Goal: Task Accomplishment & Management: Manage account settings

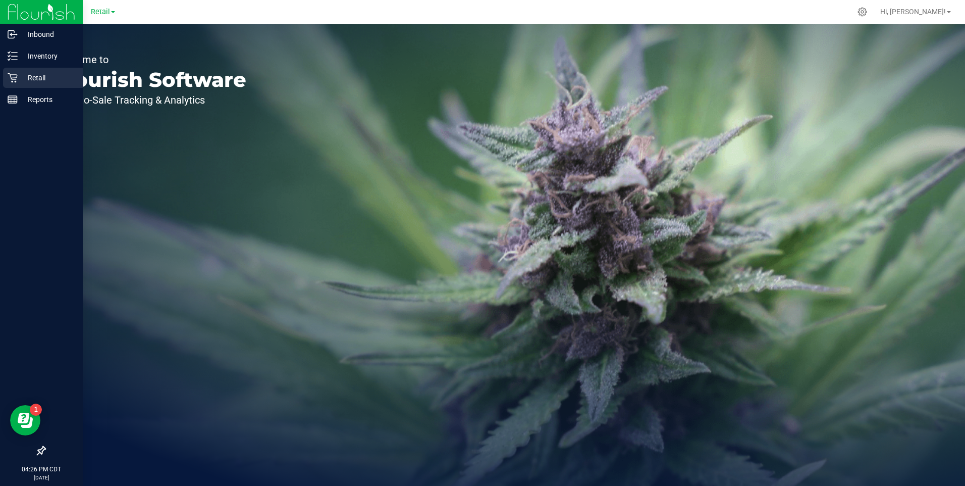
click at [15, 76] on icon at bounding box center [13, 78] width 10 height 10
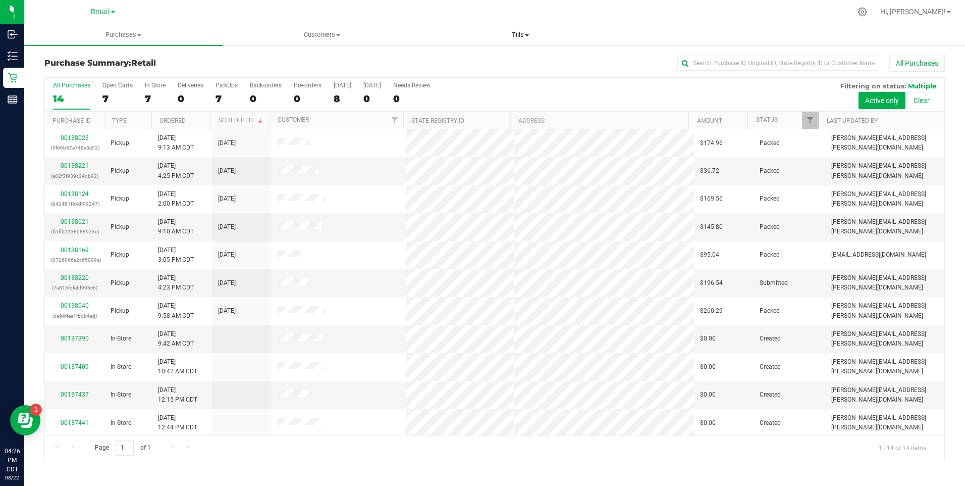
click at [528, 38] on span "Tills" at bounding box center [520, 34] width 197 height 9
click at [461, 62] on span "Manage tills" at bounding box center [455, 61] width 68 height 9
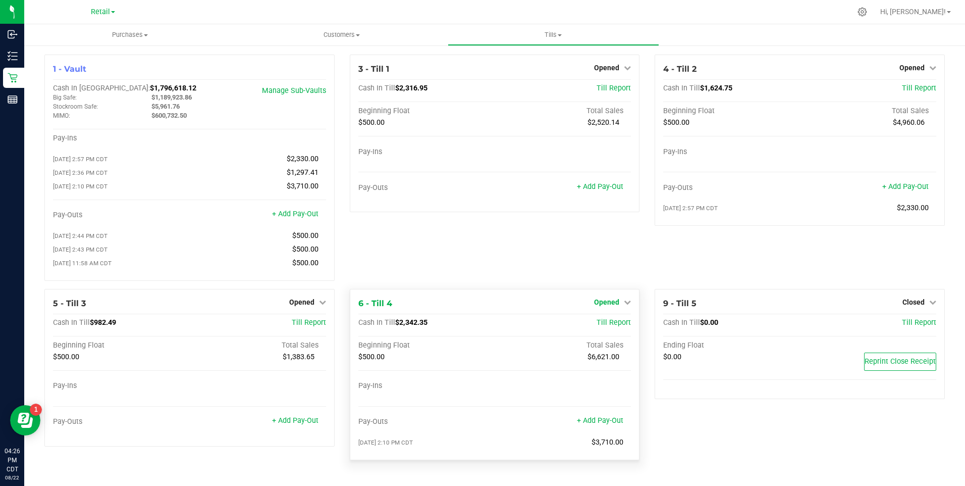
click at [620, 304] on link "Opened" at bounding box center [612, 302] width 37 height 8
click at [600, 326] on link "Close Till" at bounding box center [608, 322] width 27 height 8
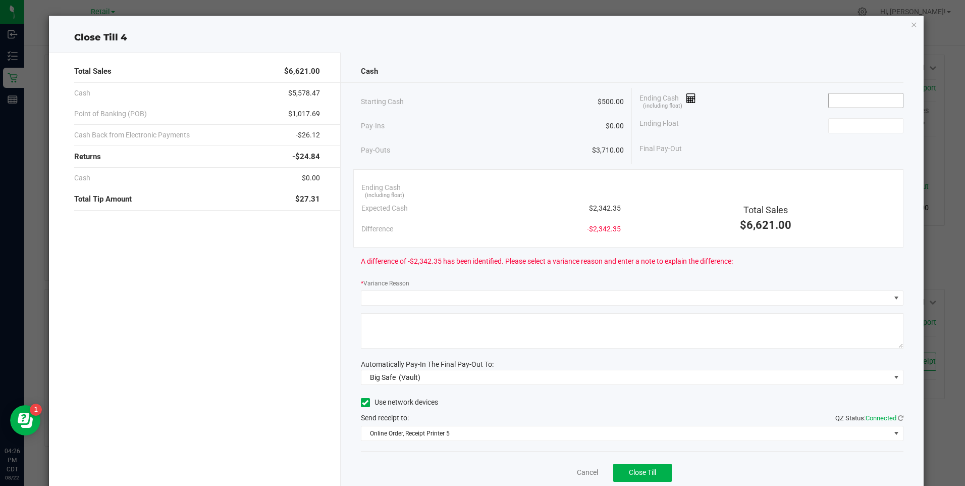
click at [844, 102] on input at bounding box center [866, 100] width 74 height 14
click at [839, 125] on input at bounding box center [866, 126] width 74 height 14
type input "$2,344.59"
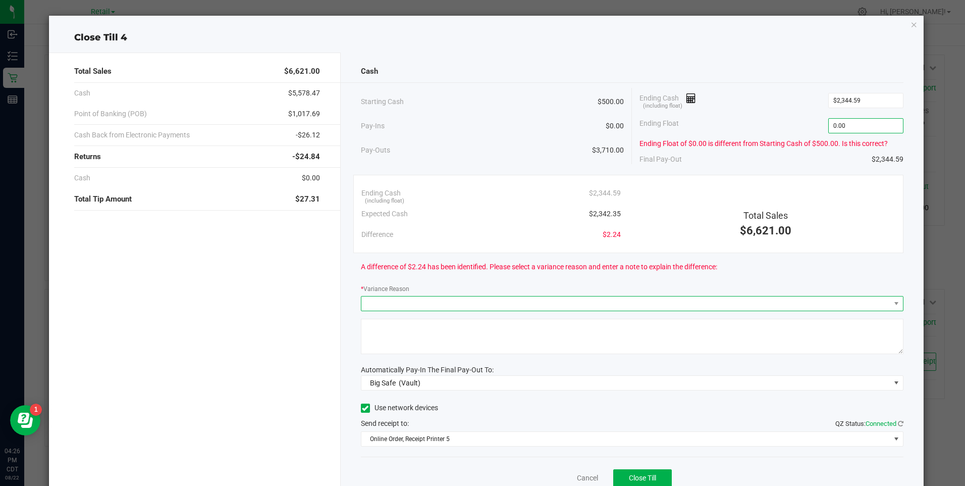
click at [423, 305] on span at bounding box center [625, 303] width 529 height 14
type input "$0.00"
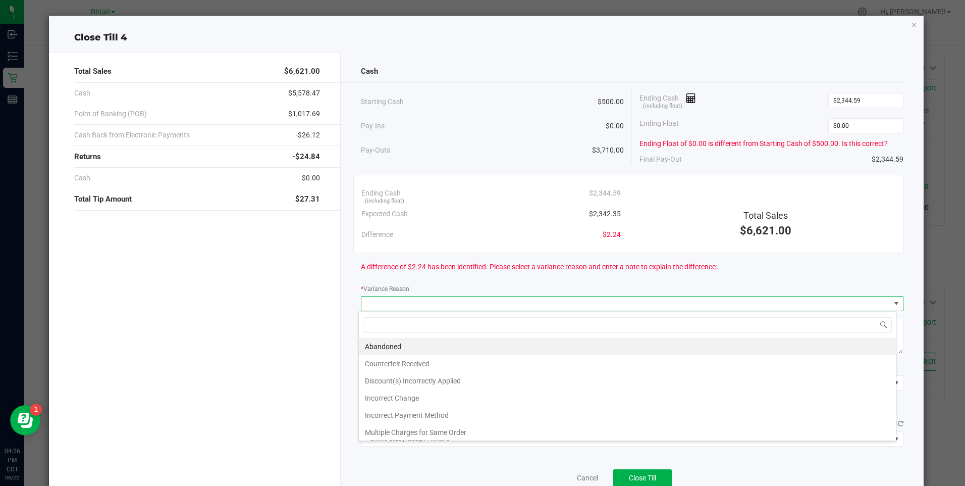
scroll to position [15, 538]
click at [408, 398] on li "Incorrect Change" at bounding box center [627, 397] width 537 height 17
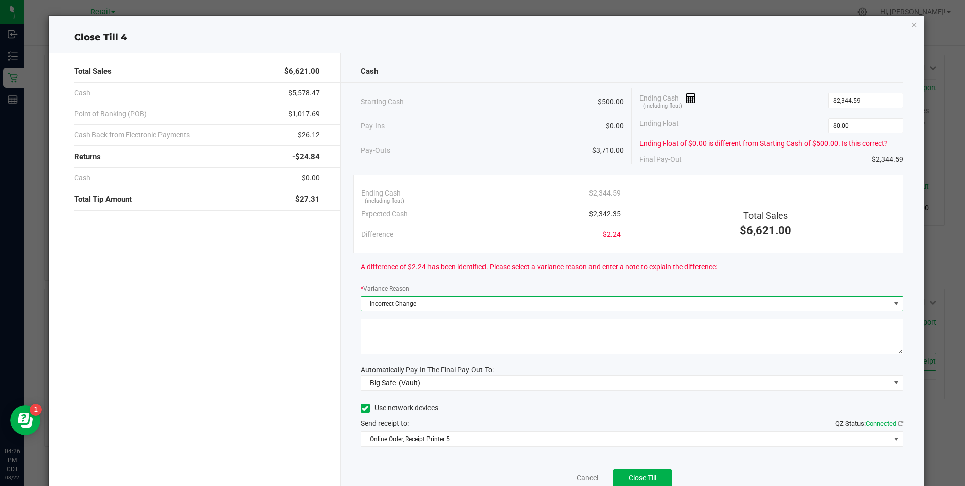
click at [420, 329] on textarea at bounding box center [632, 335] width 543 height 35
click at [425, 329] on textarea at bounding box center [632, 335] width 543 height 35
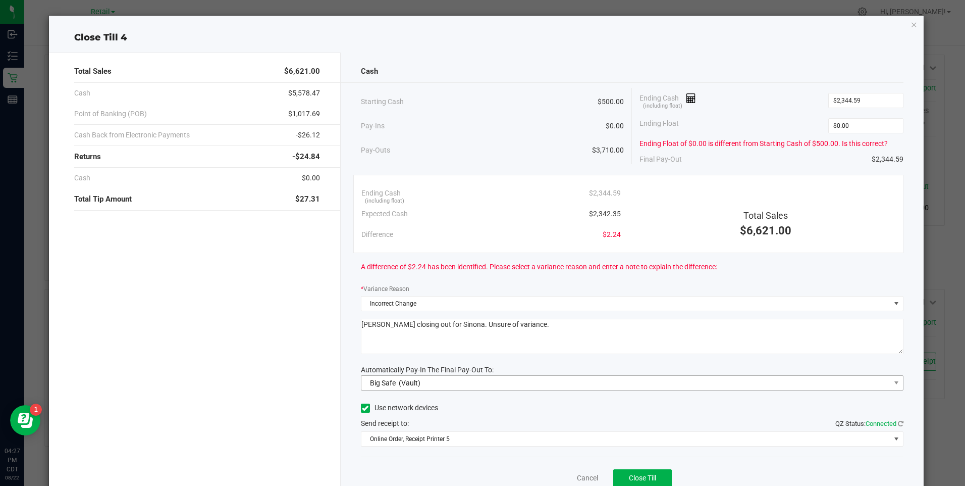
type textarea "Sophia closing out for Sinona. Unsure of variance."
click at [420, 380] on span "Big Safe (Vault)" at bounding box center [625, 383] width 529 height 14
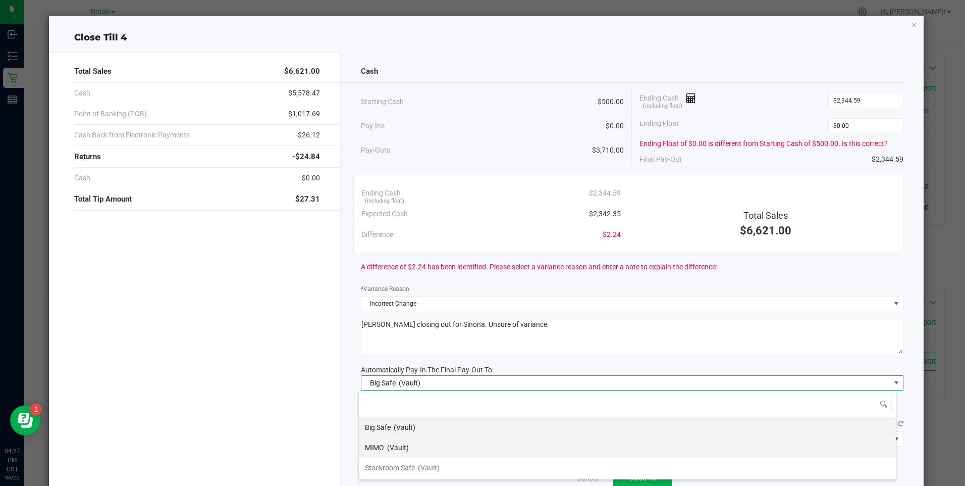
click at [382, 448] on span "MIMO" at bounding box center [374, 447] width 19 height 8
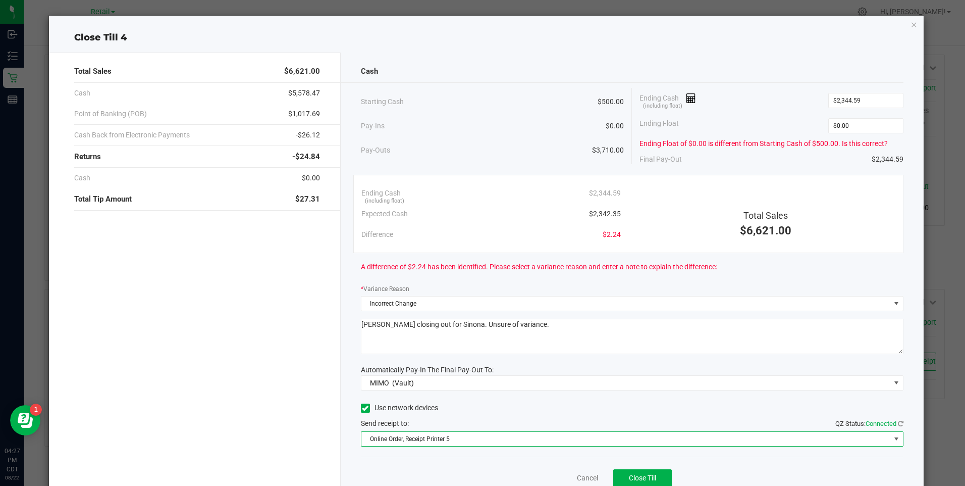
drag, startPoint x: 583, startPoint y: 442, endPoint x: 569, endPoint y: 436, distance: 15.6
click at [583, 442] on span "Online Order, Receipt Printer 5" at bounding box center [625, 439] width 529 height 14
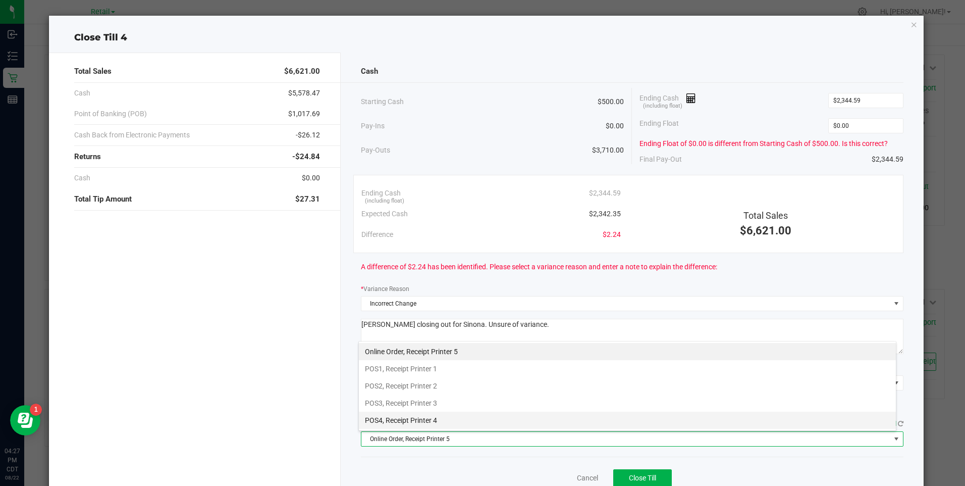
click at [426, 414] on li "POS4, Receipt Printer 4" at bounding box center [627, 419] width 537 height 17
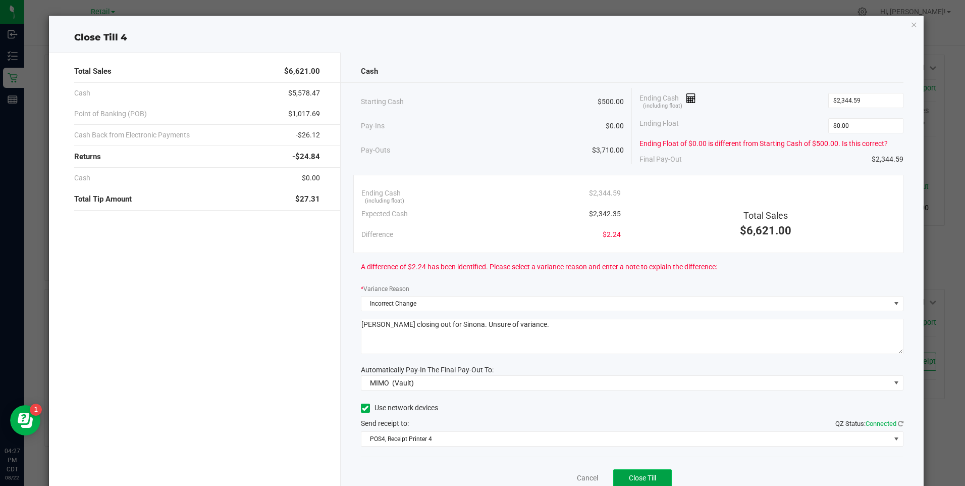
click at [629, 475] on span "Close Till" at bounding box center [642, 477] width 27 height 8
click at [557, 477] on link "Dismiss" at bounding box center [565, 477] width 24 height 11
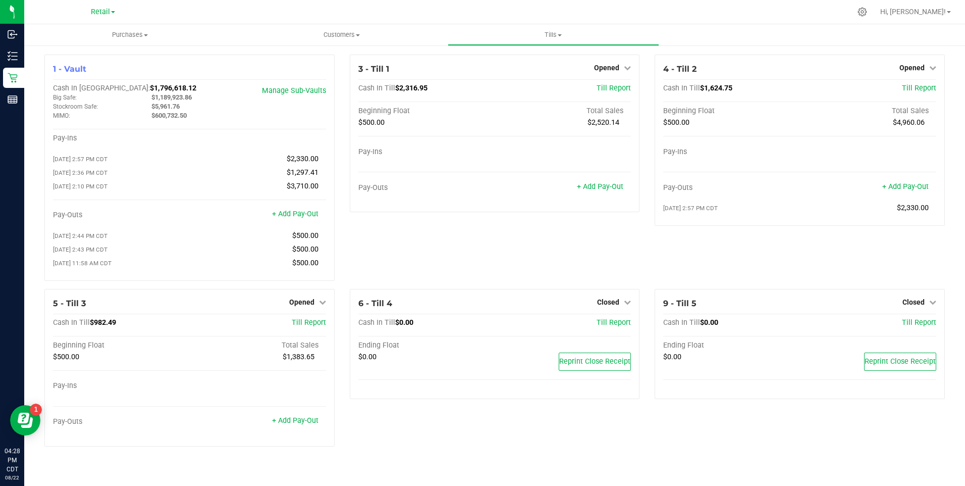
click at [935, 15] on span "Hi, [PERSON_NAME]!" at bounding box center [913, 12] width 66 height 8
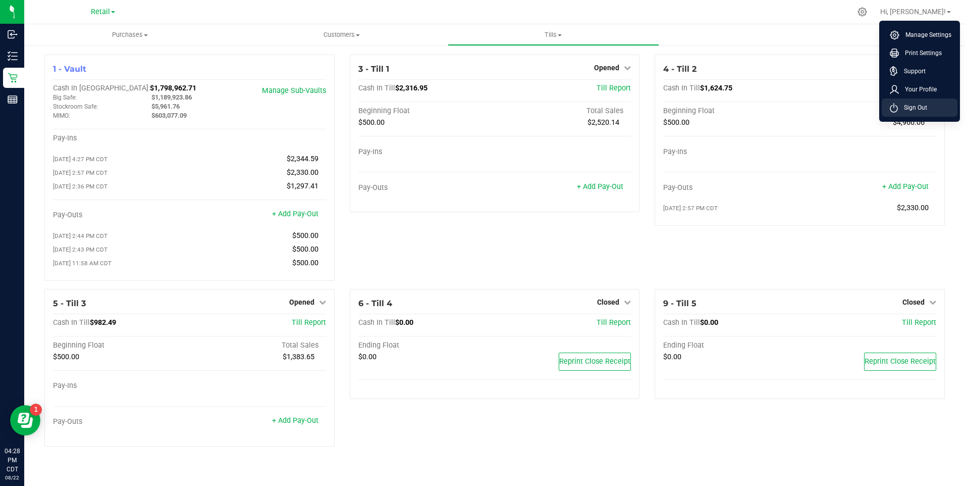
click at [896, 108] on icon at bounding box center [894, 108] width 8 height 10
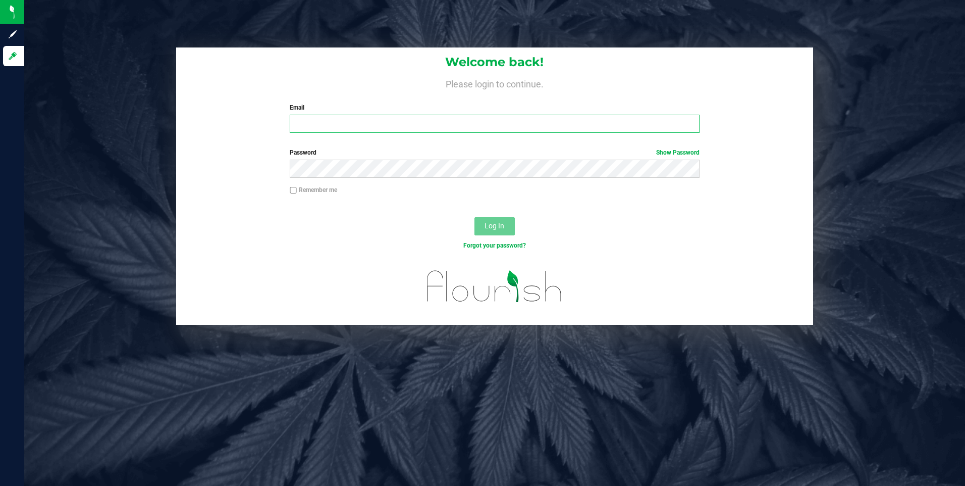
click at [399, 123] on input "Email" at bounding box center [495, 124] width 410 height 18
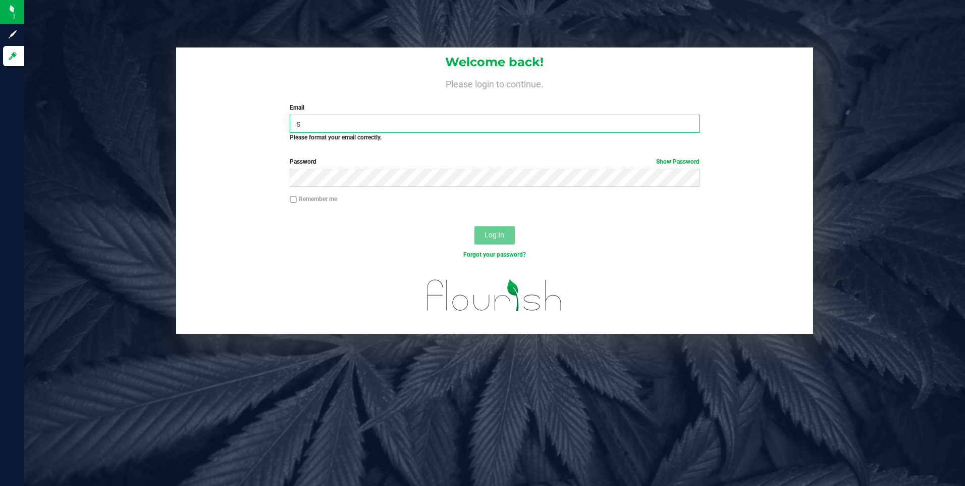
type input "[PERSON_NAME][EMAIL_ADDRESS][PERSON_NAME][DOMAIN_NAME]"
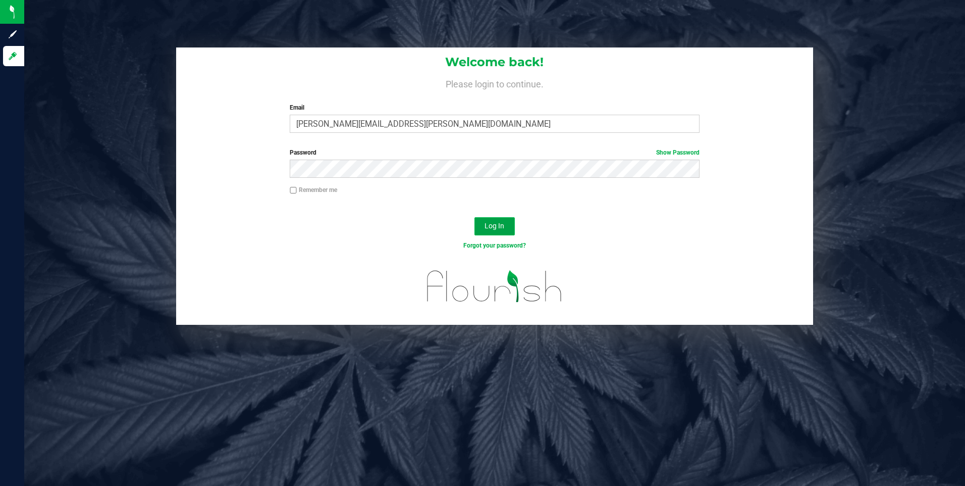
click at [494, 227] on span "Log In" at bounding box center [495, 226] width 20 height 8
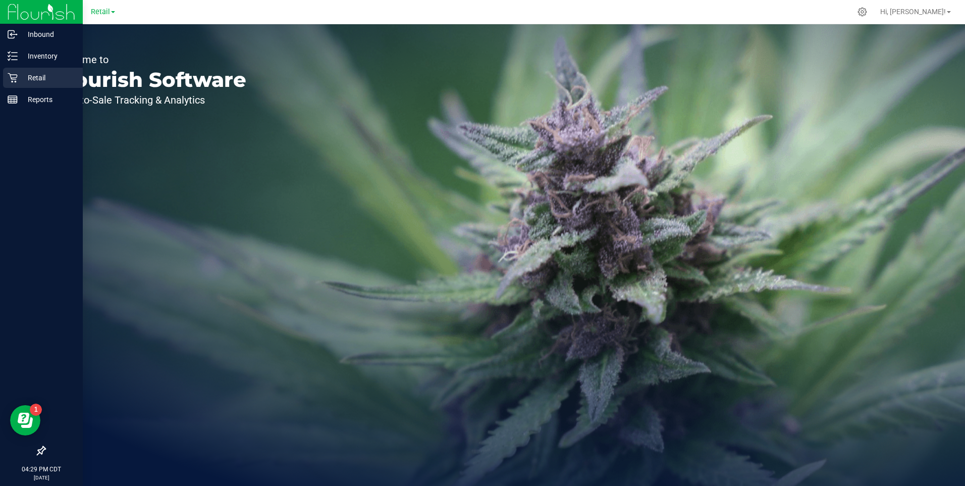
click at [38, 75] on p "Retail" at bounding box center [48, 78] width 61 height 12
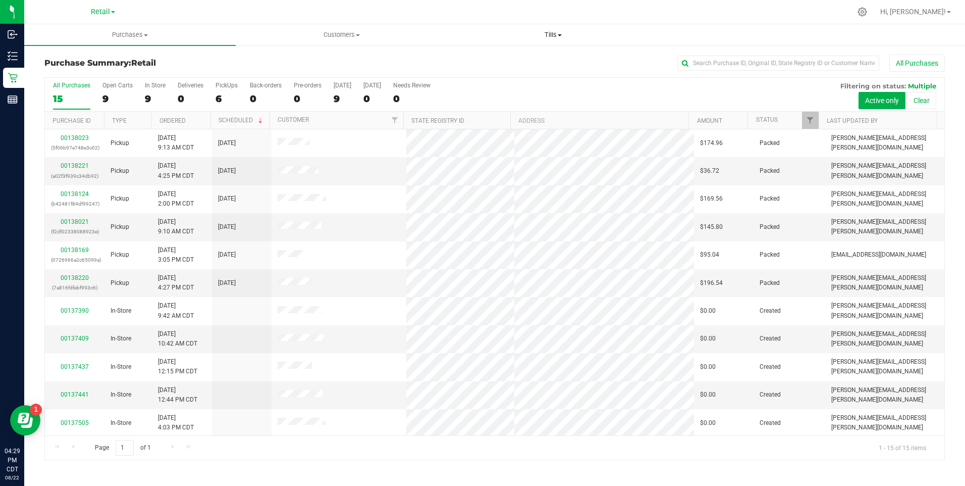
click at [562, 26] on uib-tab-heading "Tills Manage tills" at bounding box center [553, 35] width 210 height 20
click at [516, 60] on li "Manage tills" at bounding box center [553, 61] width 211 height 12
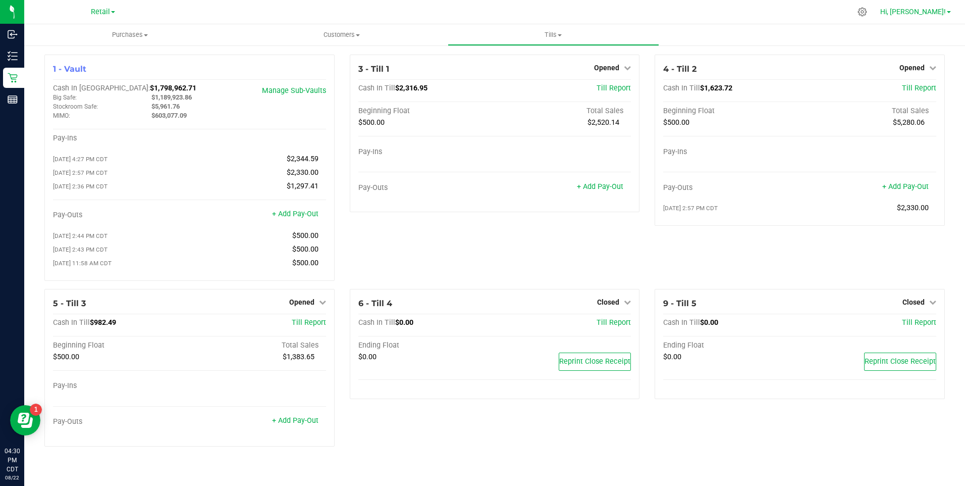
click at [941, 12] on span "Hi, [PERSON_NAME]!" at bounding box center [913, 12] width 66 height 8
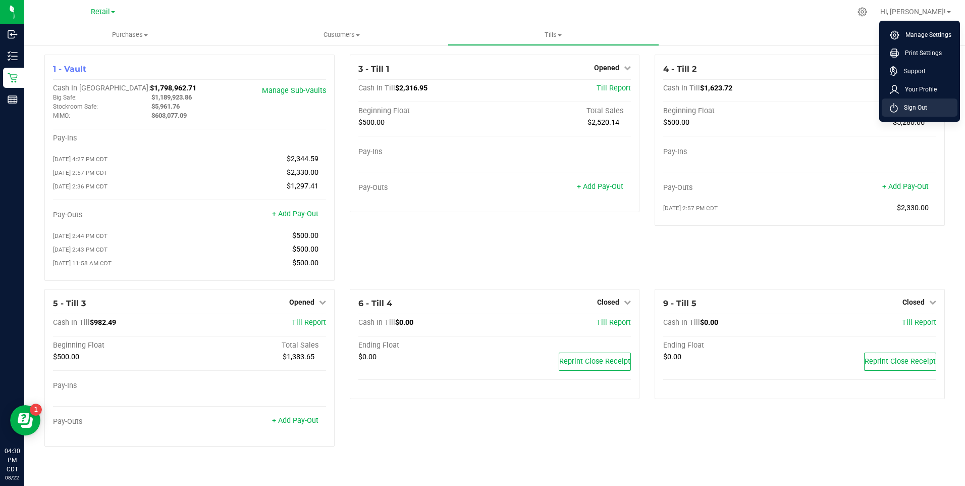
click at [903, 112] on span "Sign Out" at bounding box center [912, 107] width 29 height 10
